Goal: Information Seeking & Learning: Learn about a topic

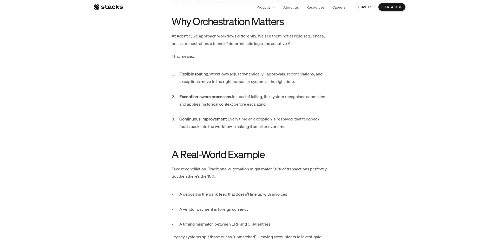
scroll to position [590, 0]
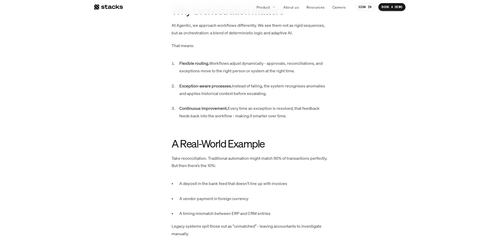
click at [227, 67] on p "Flexible routing. Workflows adjust dynamically - approvals, reconciliations, an…" at bounding box center [253, 71] width 148 height 22
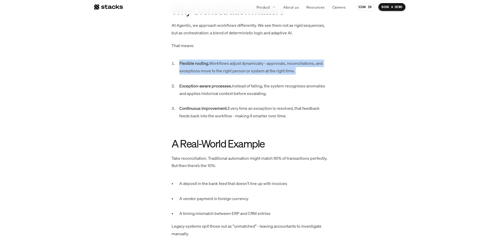
click at [227, 67] on p "Flexible routing. Workflows adjust dynamically - approvals, reconciliations, an…" at bounding box center [253, 71] width 148 height 22
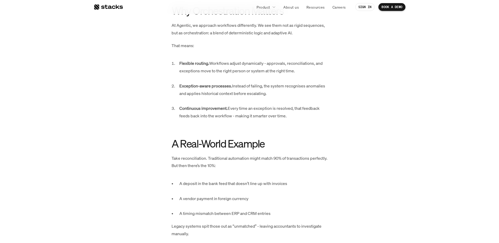
click at [245, 88] on p "Exception-aware processes. Instead of failing, the system recognises anomalies …" at bounding box center [253, 93] width 148 height 22
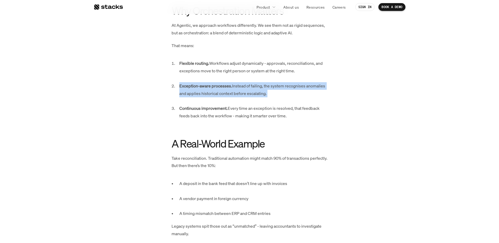
click at [245, 88] on p "Exception-aware processes. Instead of failing, the system recognises anomalies …" at bounding box center [253, 93] width 148 height 22
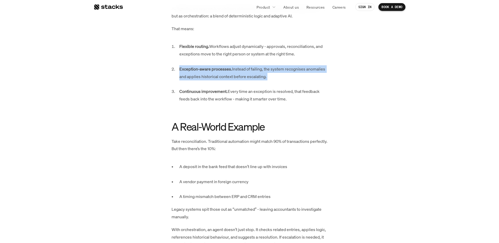
scroll to position [618, 0]
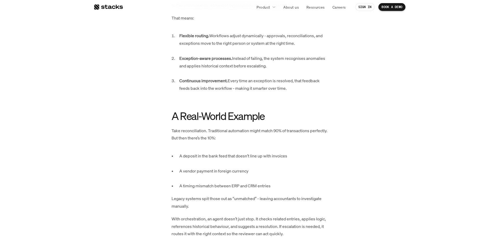
click at [210, 129] on p "Take reconciliation. Traditional automation might match 90% of transactions per…" at bounding box center [250, 134] width 156 height 15
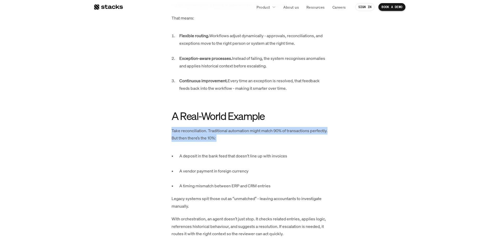
click at [210, 129] on p "Take reconciliation. Traditional automation might match 90% of transactions per…" at bounding box center [250, 134] width 156 height 15
click at [236, 128] on p "Take reconciliation. Traditional automation might match 90% of transactions per…" at bounding box center [250, 134] width 156 height 15
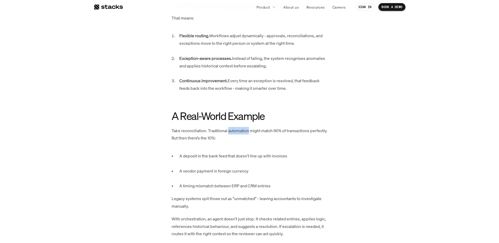
click at [236, 128] on p "Take reconciliation. Traditional automation might match 90% of transactions per…" at bounding box center [250, 134] width 156 height 15
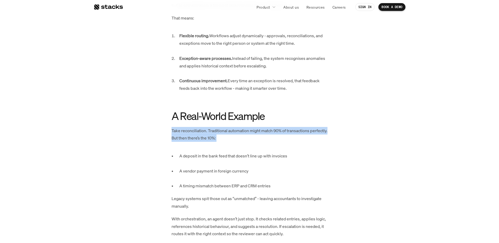
click at [236, 128] on p "Take reconciliation. Traditional automation might match 90% of transactions per…" at bounding box center [250, 134] width 156 height 15
click at [279, 131] on p "Take reconciliation. Traditional automation might match 90% of transactions per…" at bounding box center [250, 134] width 156 height 15
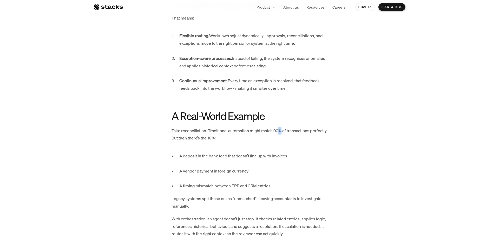
click at [279, 131] on p "Take reconciliation. Traditional automation might match 90% of transactions per…" at bounding box center [250, 134] width 156 height 15
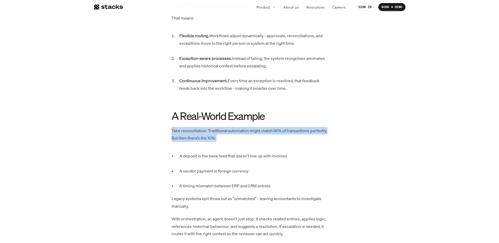
click at [279, 131] on p "Take reconciliation. Traditional automation might match 90% of transactions per…" at bounding box center [250, 134] width 156 height 15
click at [227, 132] on p "Take reconciliation. Traditional automation might match 90% of transactions per…" at bounding box center [250, 134] width 156 height 15
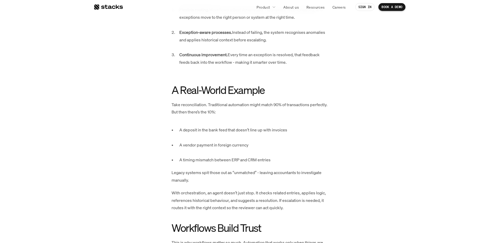
scroll to position [648, 0]
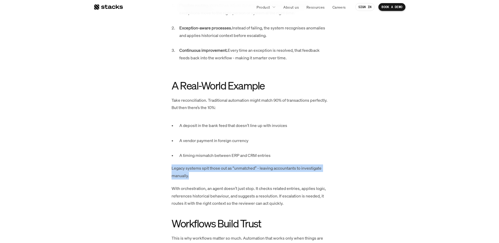
drag, startPoint x: 170, startPoint y: 169, endPoint x: 191, endPoint y: 176, distance: 22.0
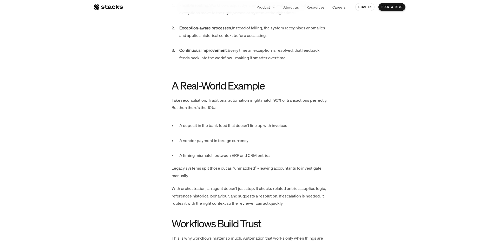
click at [176, 186] on p "With orchestration, an agent doesn’t just stop. It checks related entries, appl…" at bounding box center [250, 196] width 156 height 22
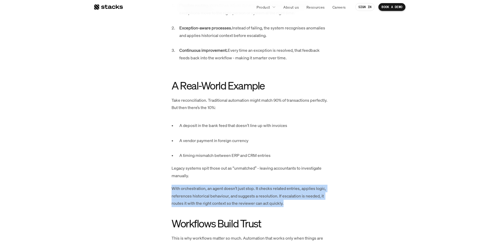
drag, startPoint x: 172, startPoint y: 187, endPoint x: 241, endPoint y: 209, distance: 71.9
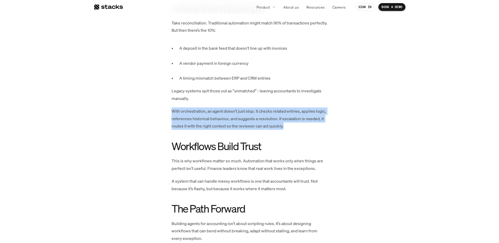
scroll to position [747, 0]
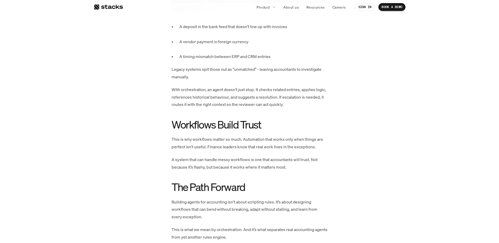
click at [173, 141] on p "This is why workflows matter so much. Automation that works only when things ar…" at bounding box center [250, 143] width 156 height 15
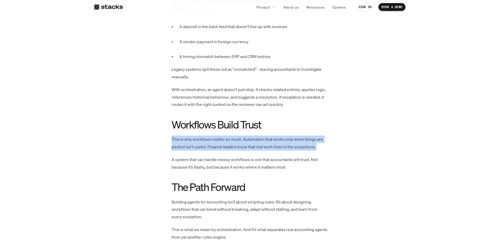
drag, startPoint x: 172, startPoint y: 140, endPoint x: 322, endPoint y: 154, distance: 150.8
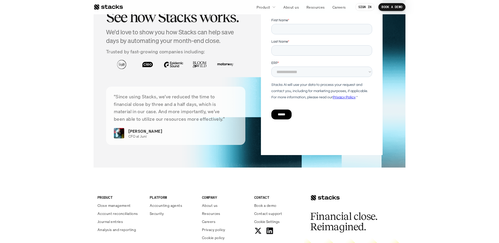
scroll to position [1070, 0]
